Goal: Navigation & Orientation: Find specific page/section

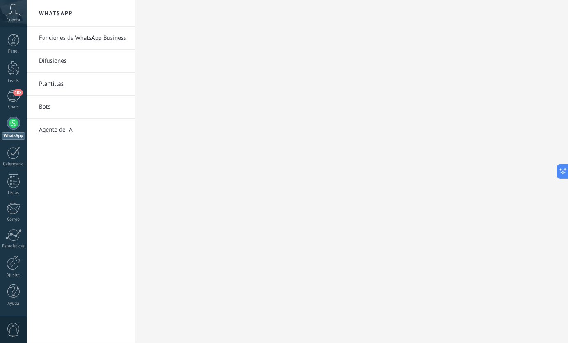
scroll to position [8, 0]
click at [120, 32] on link "Funciones de WhatsApp Business" at bounding box center [83, 38] width 88 height 23
click at [15, 97] on div "108" at bounding box center [13, 96] width 13 height 12
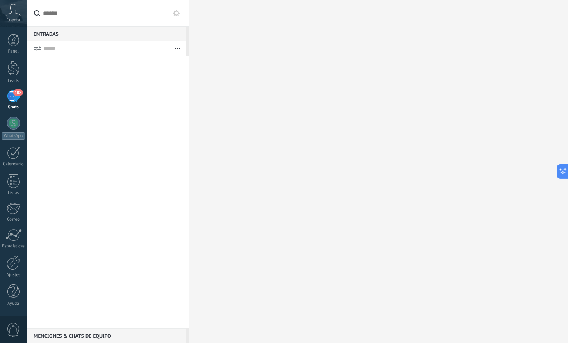
click at [15, 97] on div "108" at bounding box center [13, 96] width 13 height 12
click at [180, 49] on button "button" at bounding box center [177, 48] width 18 height 15
click at [19, 45] on div at bounding box center [13, 40] width 12 height 12
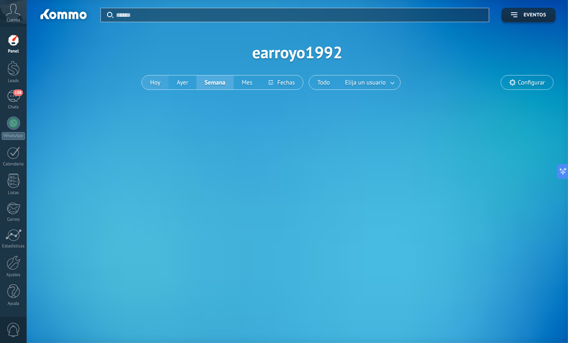
click at [160, 81] on button "Hoy" at bounding box center [155, 82] width 27 height 14
